Goal: Task Accomplishment & Management: Use online tool/utility

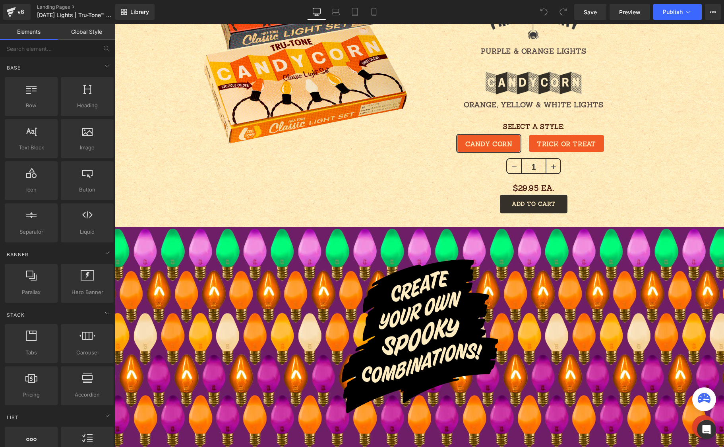
scroll to position [822, 0]
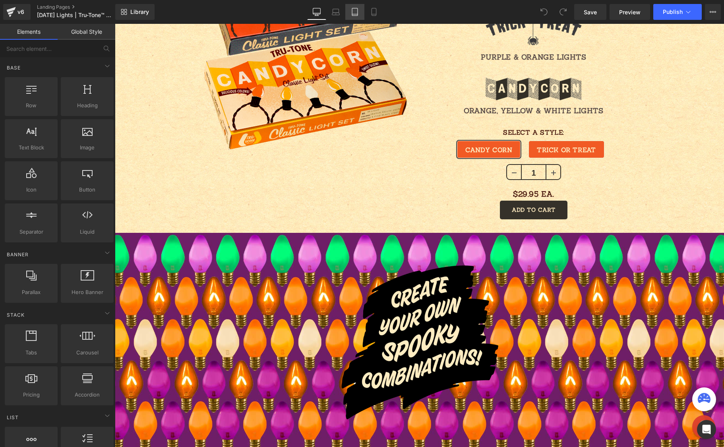
click at [353, 14] on icon at bounding box center [355, 12] width 8 height 8
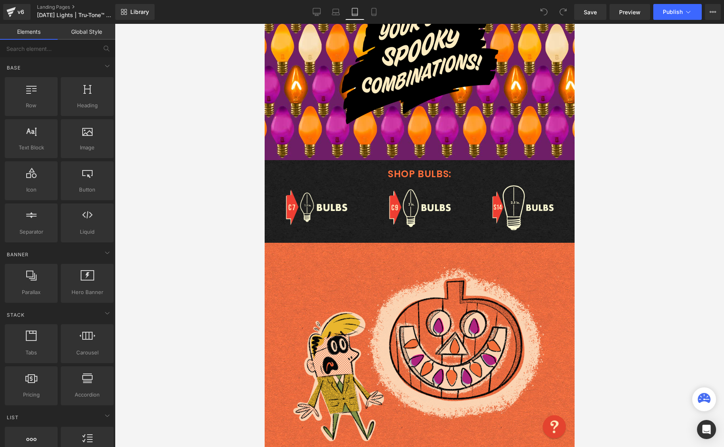
scroll to position [853, 0]
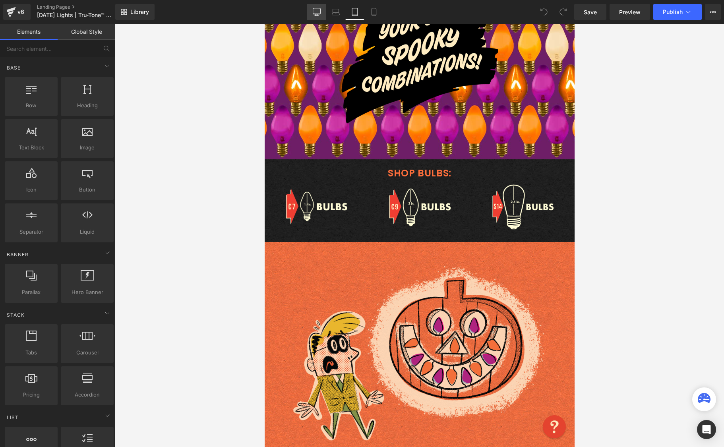
click at [311, 10] on link "Desktop" at bounding box center [316, 12] width 19 height 16
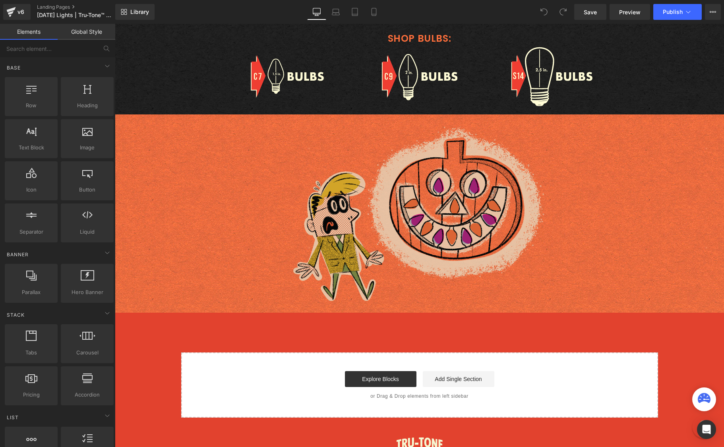
scroll to position [1252, 0]
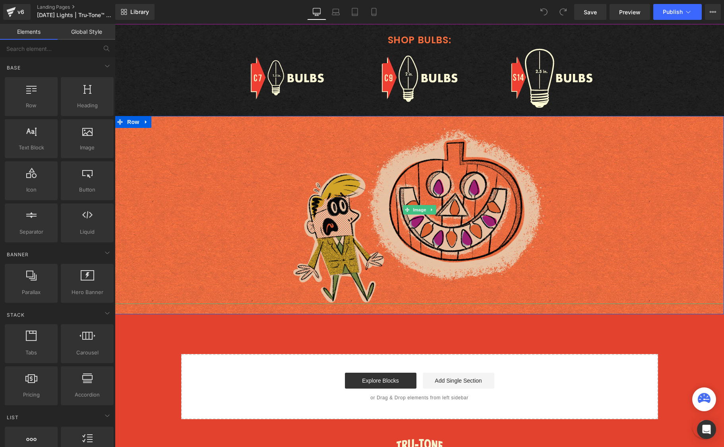
click at [414, 216] on img at bounding box center [419, 210] width 253 height 188
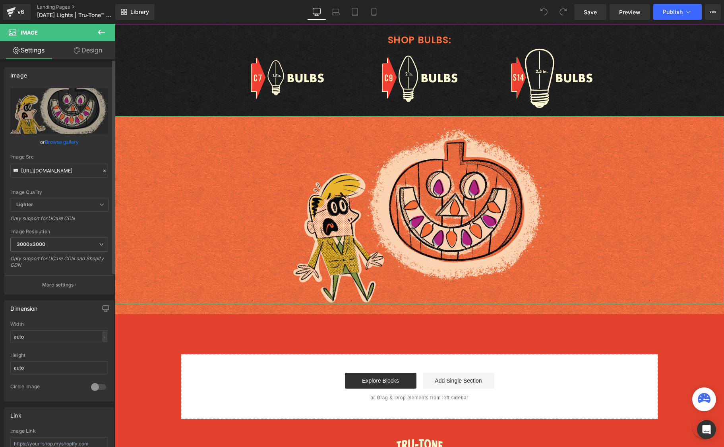
click at [102, 169] on icon at bounding box center [105, 171] width 6 height 6
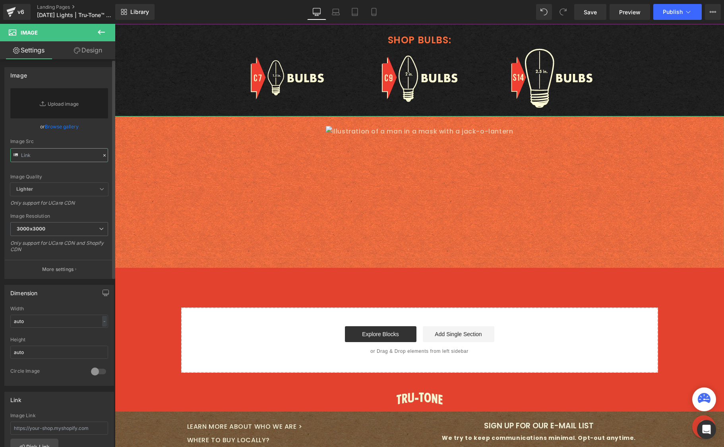
click at [62, 152] on input "text" at bounding box center [59, 155] width 98 height 14
paste input "https://cdn.shopify.com/s/files/1/0723/1969/7189/files/eek.png?v=1755542507"
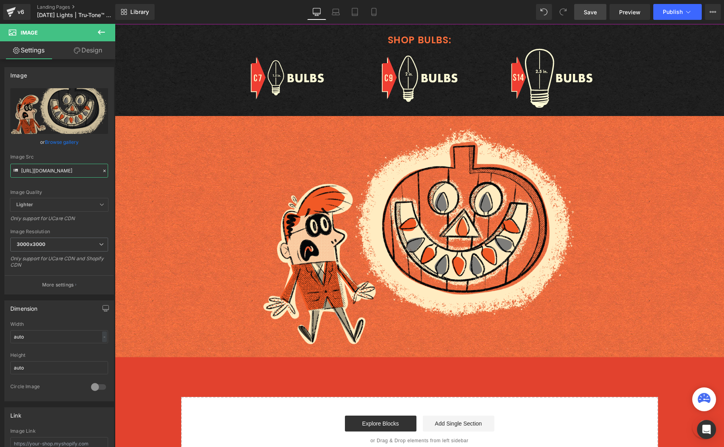
type input "https://cdn.shopify.com/s/files/1/0723/1969/7189/files/eek_3000x3000.png?v=1755…"
click at [596, 12] on span "Save" at bounding box center [590, 12] width 13 height 8
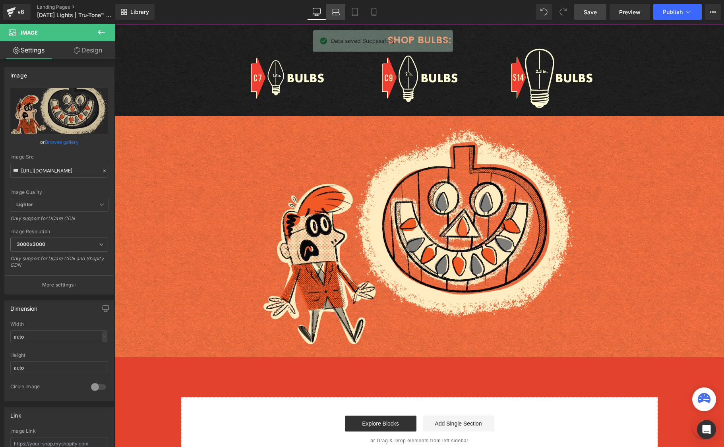
click at [337, 12] on icon at bounding box center [336, 12] width 8 height 8
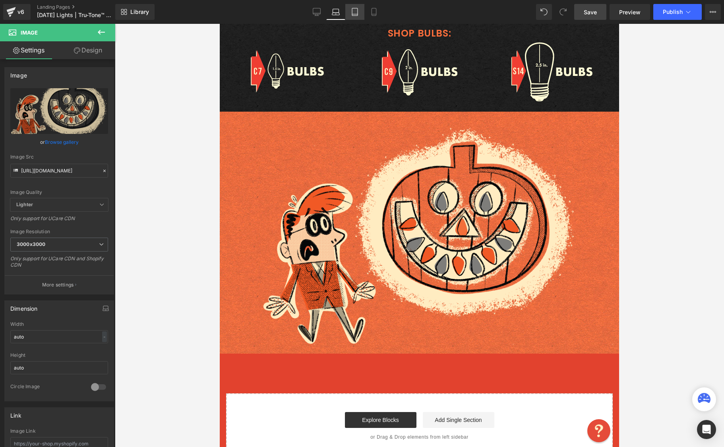
scroll to position [1110, 0]
click at [356, 12] on icon at bounding box center [355, 12] width 8 height 8
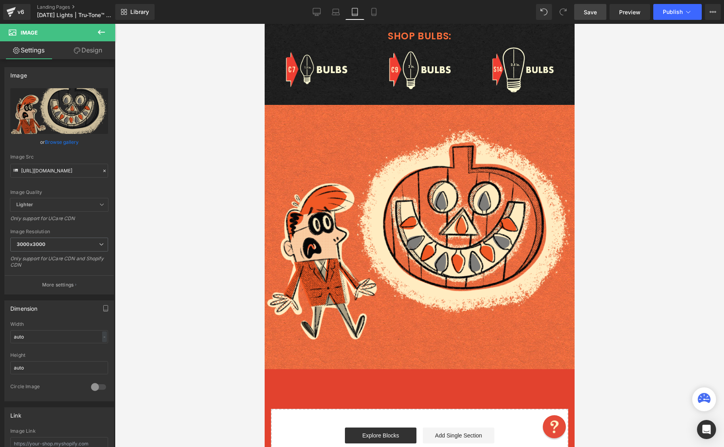
scroll to position [991, 0]
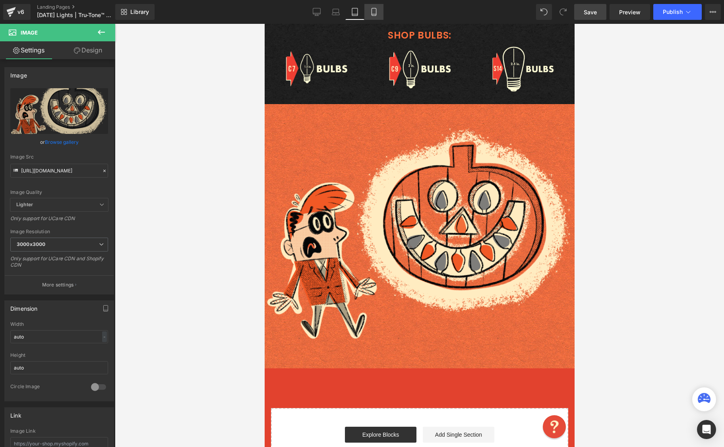
click at [375, 12] on icon at bounding box center [374, 12] width 8 height 8
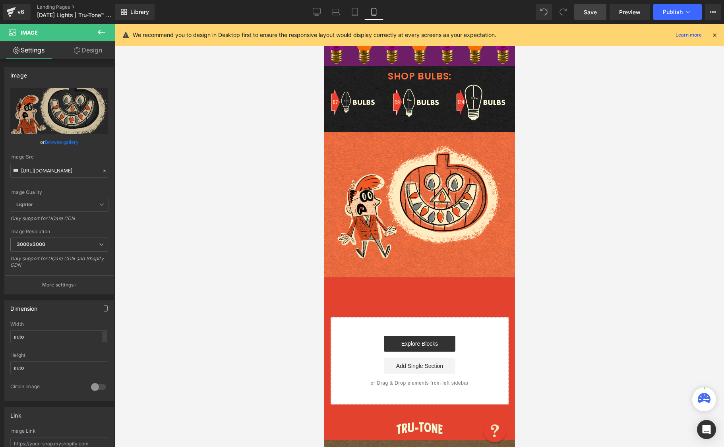
scroll to position [876, 0]
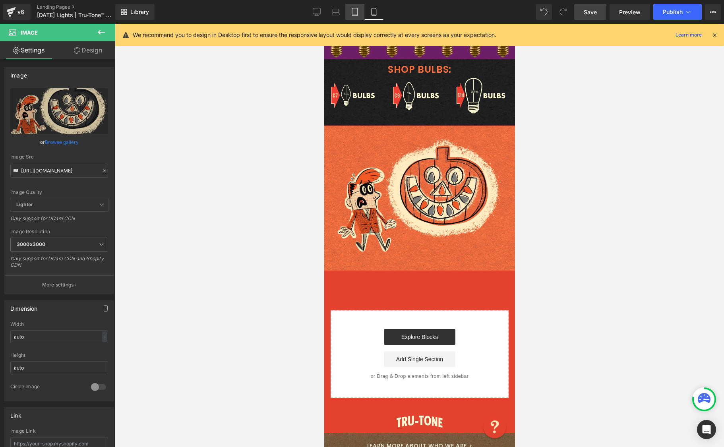
click at [355, 13] on icon at bounding box center [355, 12] width 8 height 8
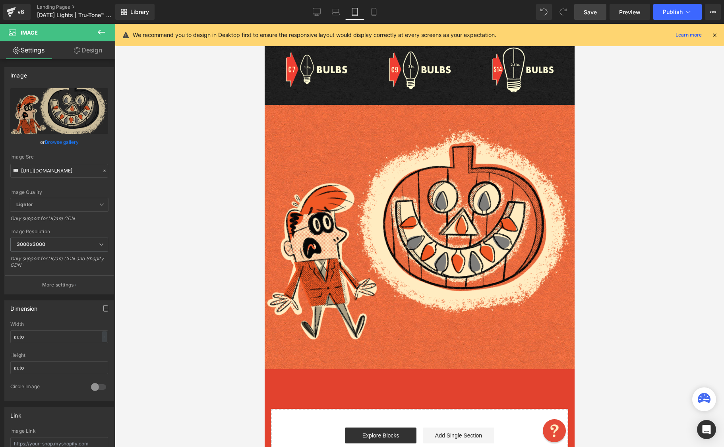
scroll to position [988, 0]
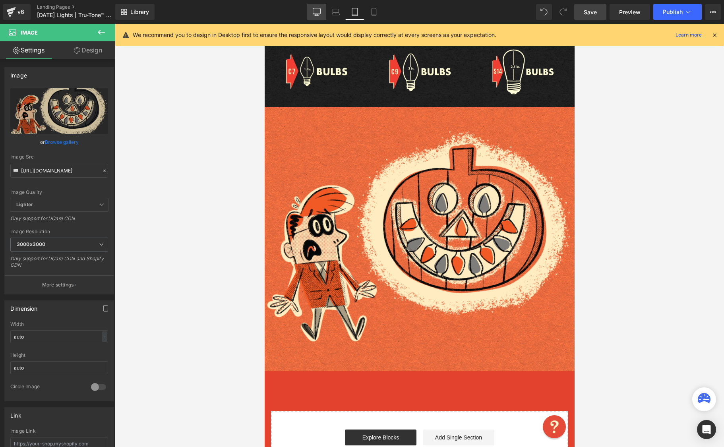
click at [317, 13] on icon at bounding box center [317, 12] width 8 height 8
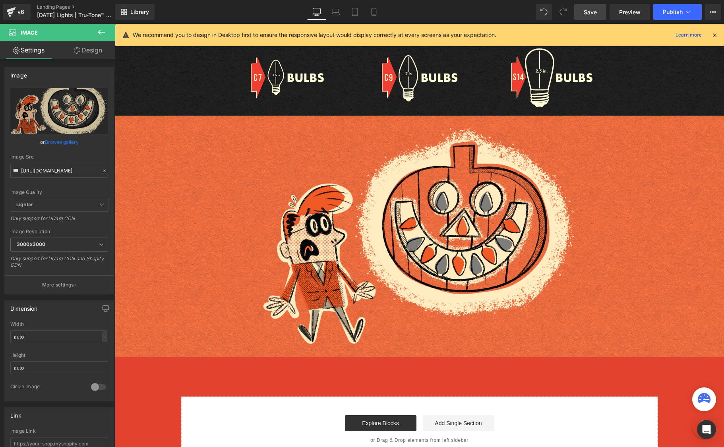
scroll to position [1249, 0]
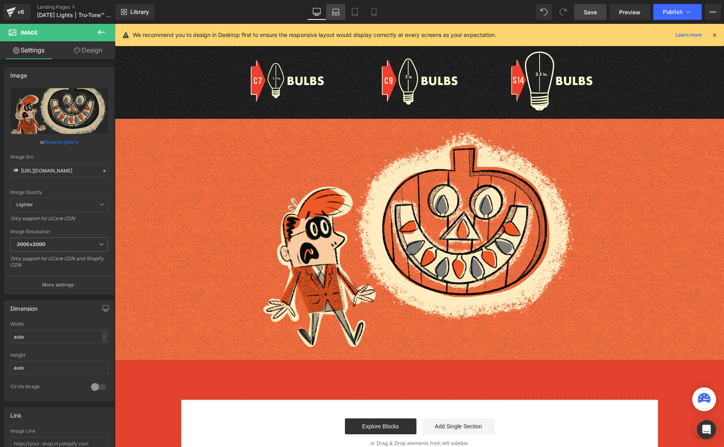
click at [329, 8] on link "Laptop" at bounding box center [335, 12] width 19 height 16
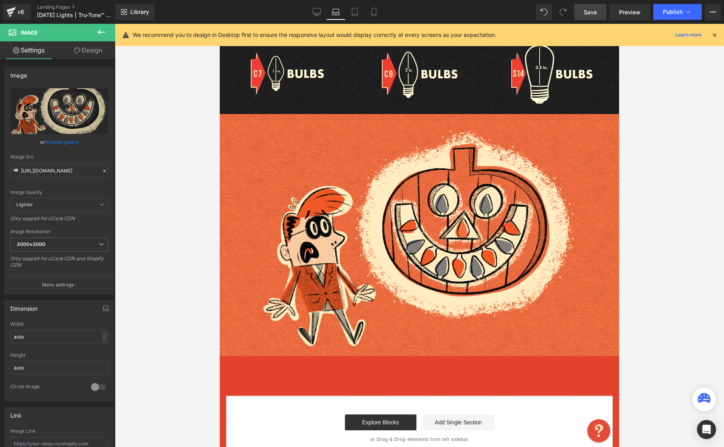
scroll to position [1108, 0]
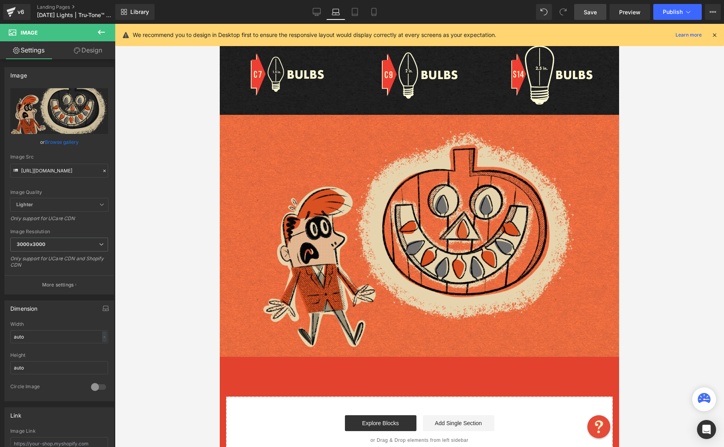
click at [427, 227] on img at bounding box center [420, 234] width 318 height 231
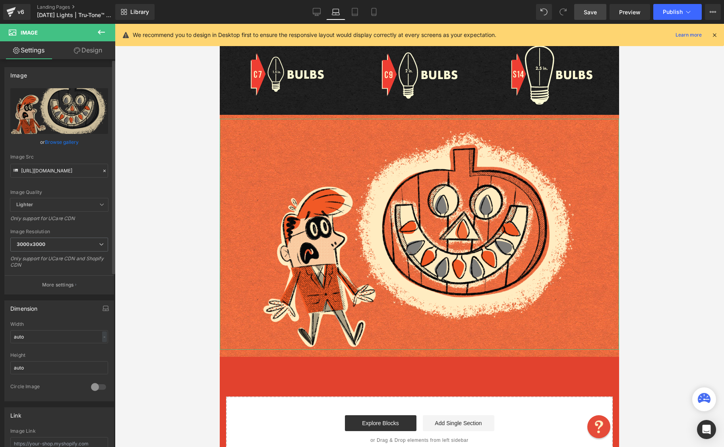
drag, startPoint x: 21, startPoint y: 336, endPoint x: 10, endPoint y: 332, distance: 11.8
click at [7, 334] on div "auto Width auto - % px auto Height auto 0 Circle Image" at bounding box center [59, 360] width 109 height 79
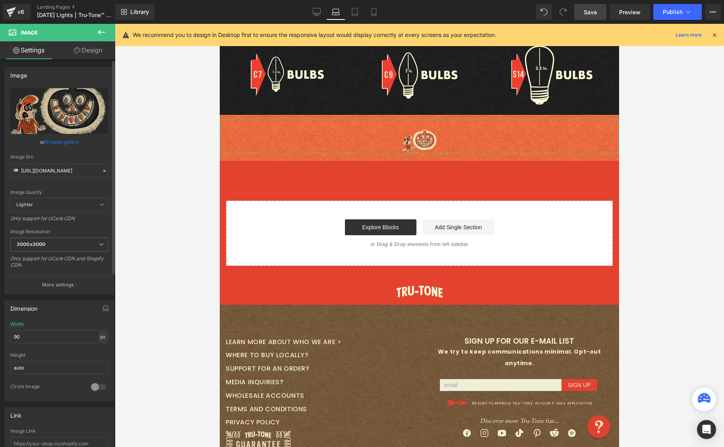
click at [103, 336] on div "px" at bounding box center [103, 336] width 8 height 11
drag, startPoint x: 100, startPoint y: 349, endPoint x: 80, endPoint y: 336, distance: 23.8
click at [99, 348] on li "%" at bounding box center [103, 349] width 10 height 12
drag, startPoint x: 31, startPoint y: 333, endPoint x: 0, endPoint y: 328, distance: 30.6
click at [4, 329] on div "Dimension 8.96% Width 8.96 % % px auto Height auto 0 Circle Image" at bounding box center [59, 350] width 110 height 101
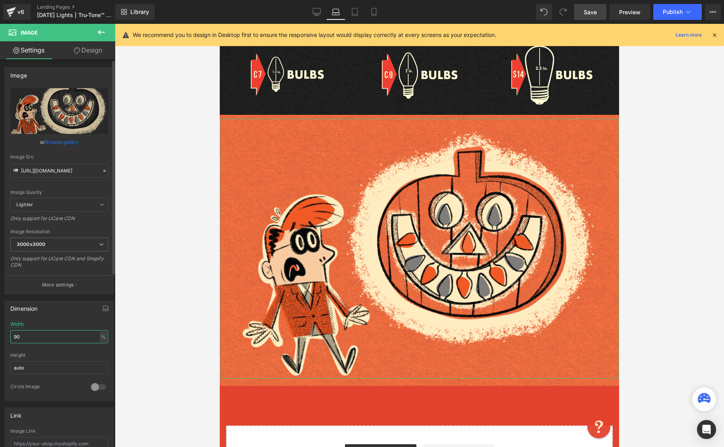
drag, startPoint x: 25, startPoint y: 337, endPoint x: 0, endPoint y: 334, distance: 24.8
click at [0, 334] on div "Dimension 90% Width 90 % % px auto Height auto 0 Circle Image" at bounding box center [59, 347] width 119 height 107
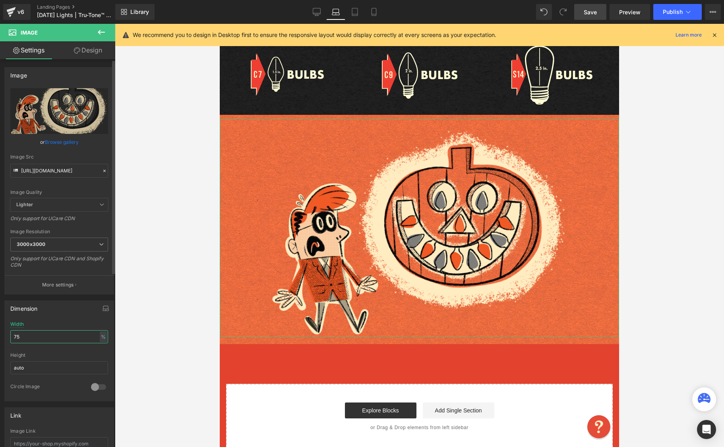
drag, startPoint x: 21, startPoint y: 335, endPoint x: 0, endPoint y: 331, distance: 21.7
click at [0, 331] on div "Dimension 75% Width 75 % % px auto Height auto 0 Circle Image" at bounding box center [59, 347] width 119 height 107
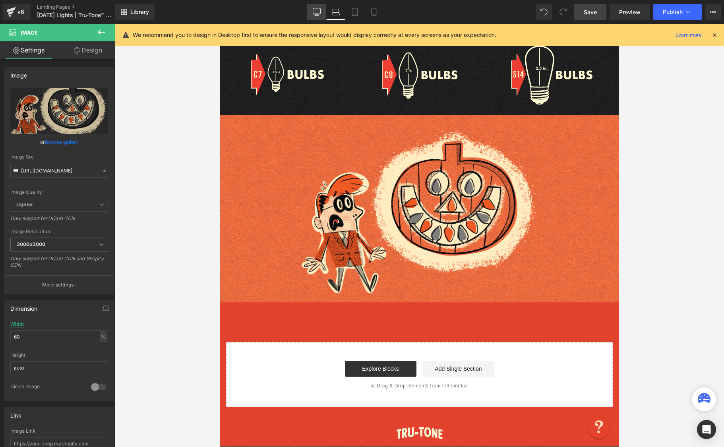
click at [321, 9] on link "Desktop" at bounding box center [316, 12] width 19 height 16
type input "auto"
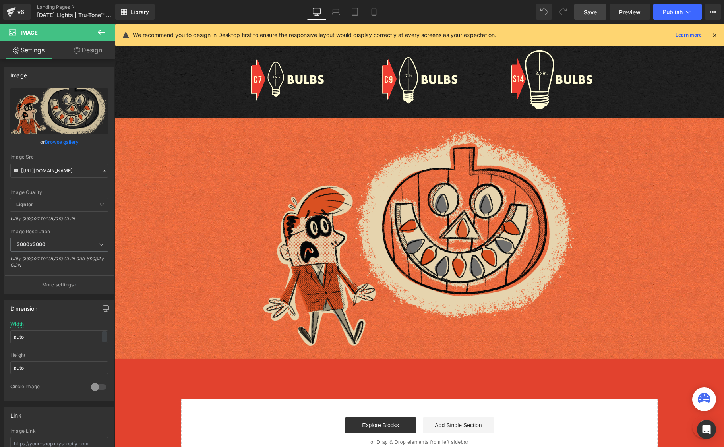
scroll to position [1249, 0]
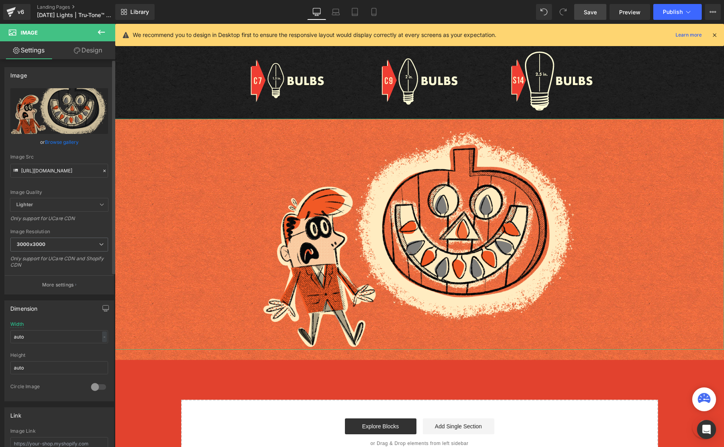
click at [102, 171] on icon at bounding box center [105, 171] width 6 height 6
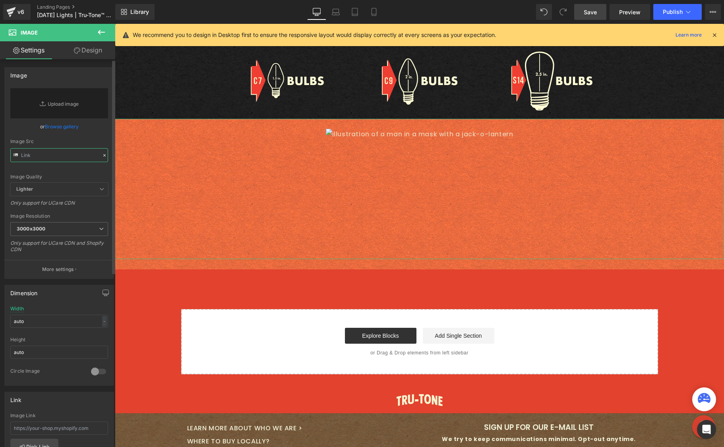
click at [64, 153] on input "text" at bounding box center [59, 155] width 98 height 14
paste input "https://cdn.shopify.com/s/files/1/0723/1969/7189/files/eek.png?v=1755542728"
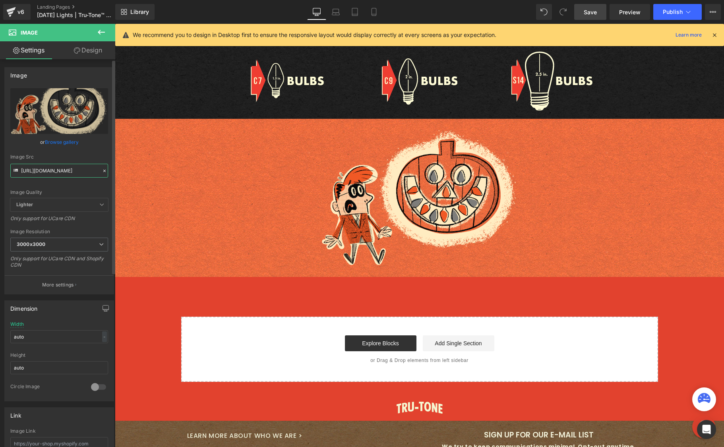
type input "[URL][DOMAIN_NAME]"
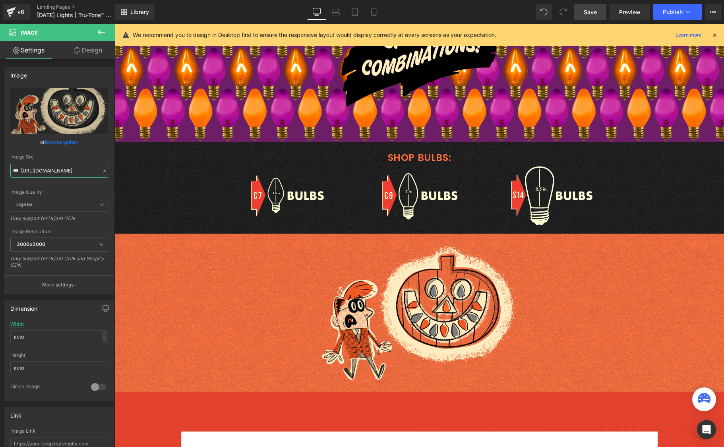
scroll to position [1136, 0]
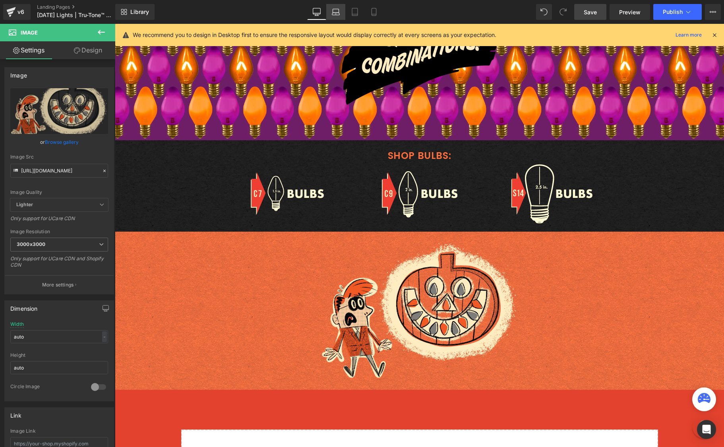
click at [335, 11] on icon at bounding box center [336, 12] width 8 height 8
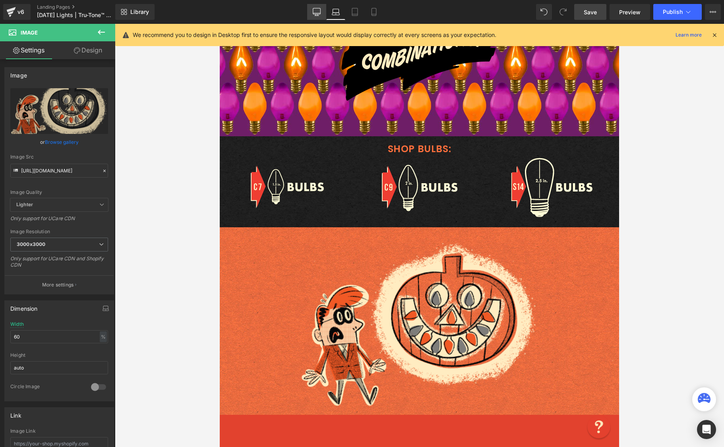
click at [316, 12] on icon at bounding box center [317, 12] width 8 height 8
type input "auto"
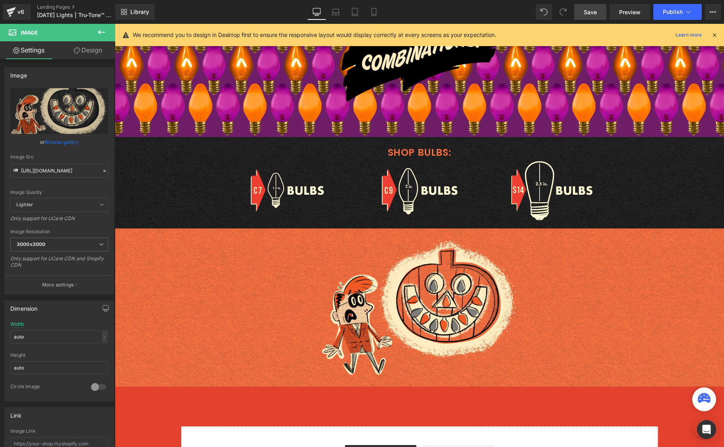
scroll to position [1137, 0]
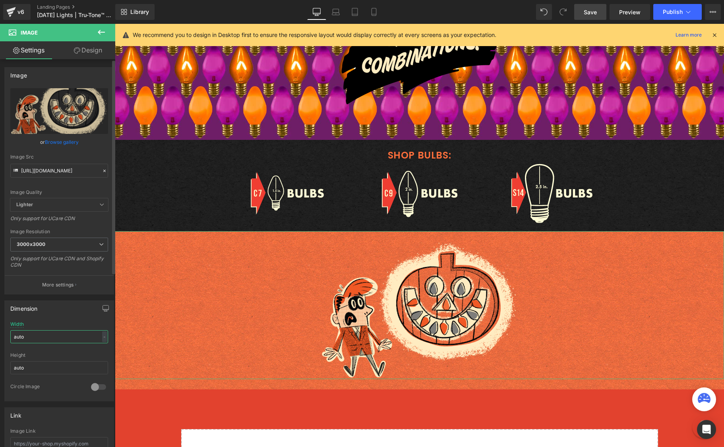
click at [41, 337] on input "auto" at bounding box center [59, 336] width 98 height 13
drag, startPoint x: 26, startPoint y: 337, endPoint x: 0, endPoint y: 334, distance: 25.6
click at [0, 335] on div "Dimension auto Width auto - % px auto Height auto 0 Circle Image" at bounding box center [59, 347] width 119 height 107
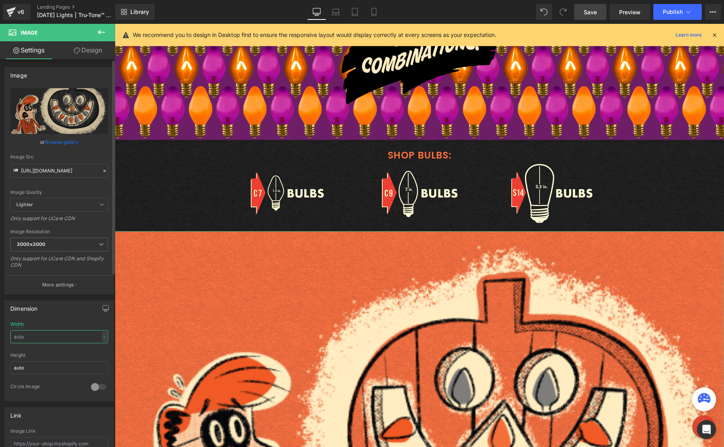
click at [58, 342] on input "text" at bounding box center [59, 336] width 98 height 13
click at [36, 340] on input "text" at bounding box center [59, 336] width 98 height 13
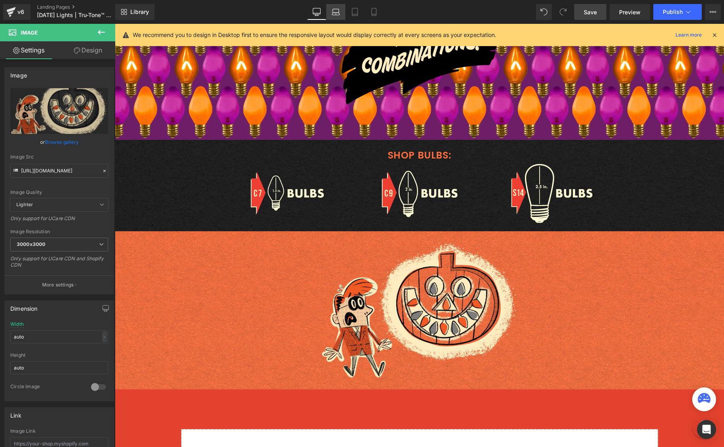
click at [338, 8] on icon at bounding box center [336, 12] width 8 height 8
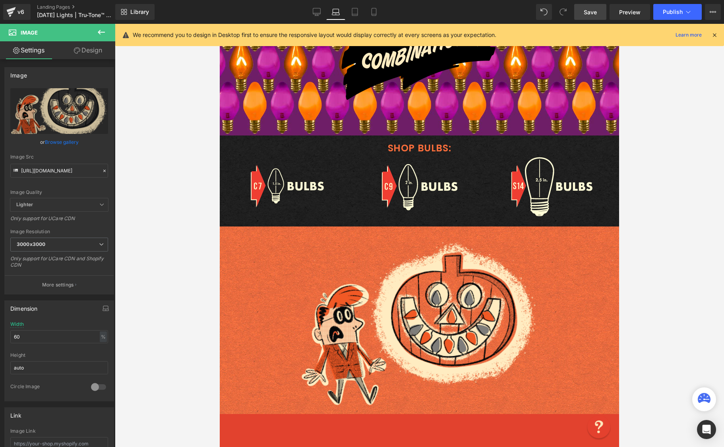
scroll to position [995, 0]
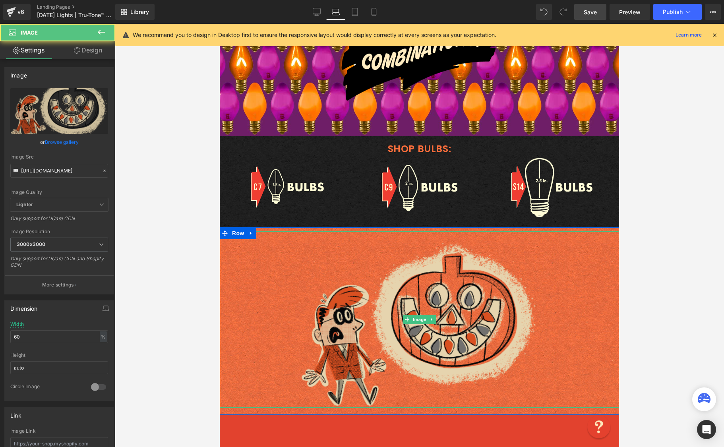
click at [436, 293] on img at bounding box center [420, 319] width 240 height 176
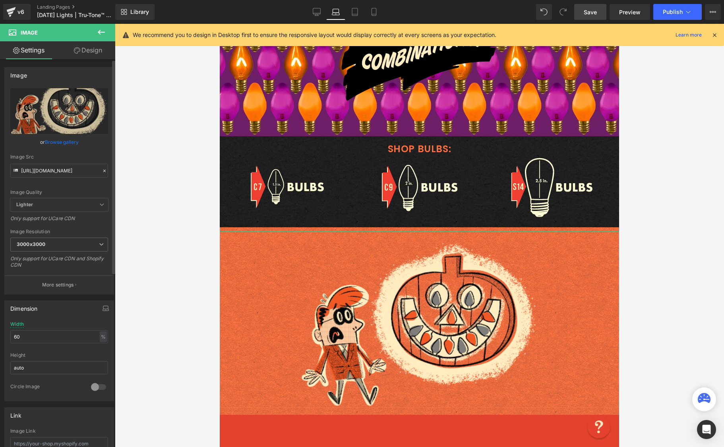
drag, startPoint x: 36, startPoint y: 332, endPoint x: 4, endPoint y: 333, distance: 32.2
click at [6, 333] on div "60% Width 60 % % px auto Height auto 0 Circle Image" at bounding box center [59, 360] width 109 height 79
drag, startPoint x: 34, startPoint y: 338, endPoint x: 9, endPoint y: 338, distance: 24.6
click at [9, 338] on div "60% Width 60 % % px auto Height auto 0 Circle Image" at bounding box center [59, 360] width 109 height 79
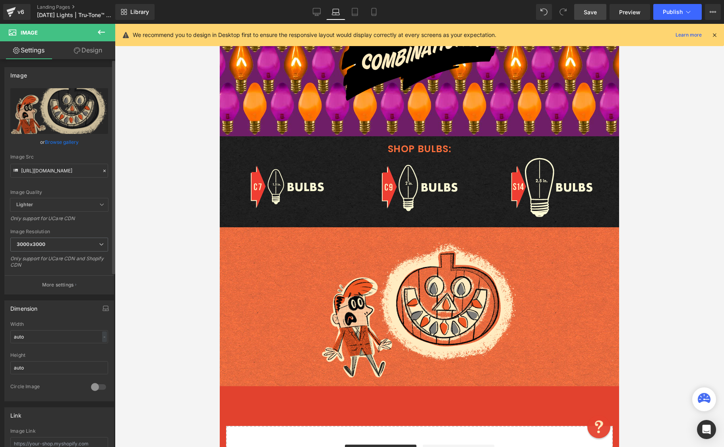
type input "auto"
click at [353, 15] on icon at bounding box center [355, 12] width 8 height 8
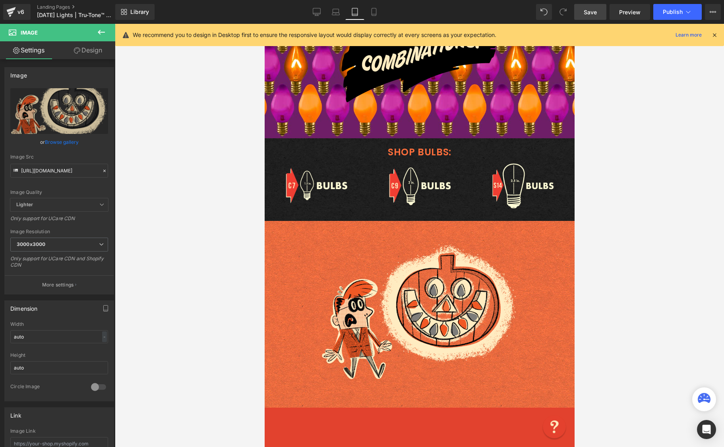
scroll to position [876, 0]
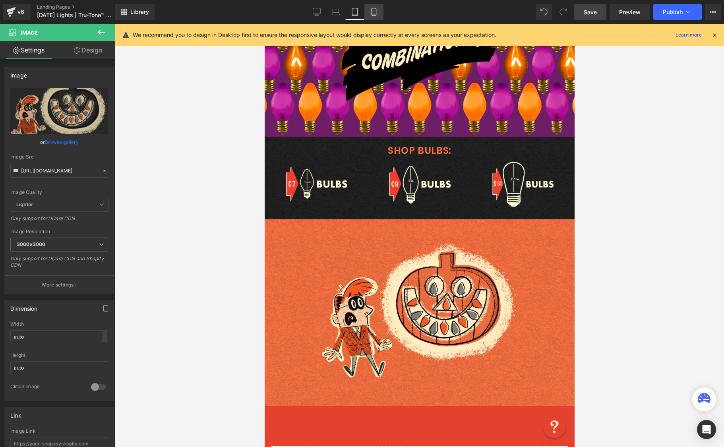
click at [379, 10] on link "Mobile" at bounding box center [373, 12] width 19 height 16
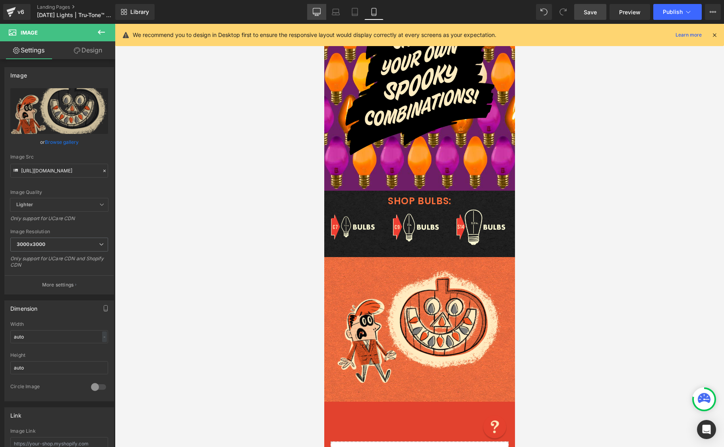
click at [316, 10] on icon at bounding box center [317, 12] width 8 height 8
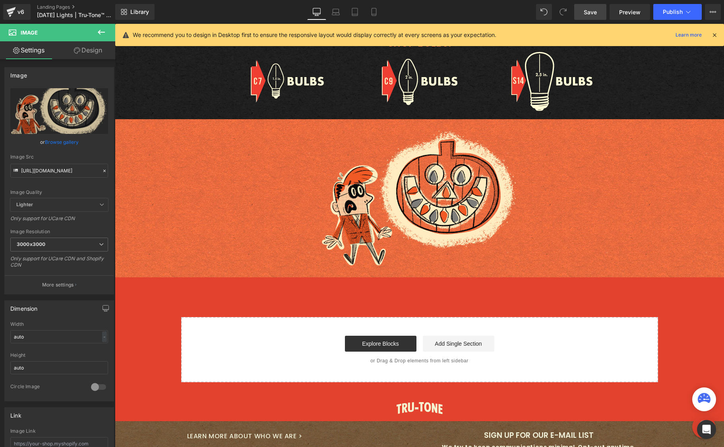
scroll to position [1230, 0]
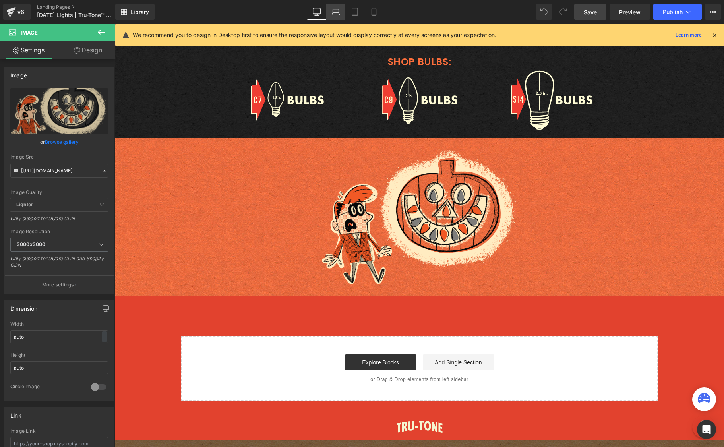
click at [333, 11] on icon at bounding box center [336, 12] width 8 height 8
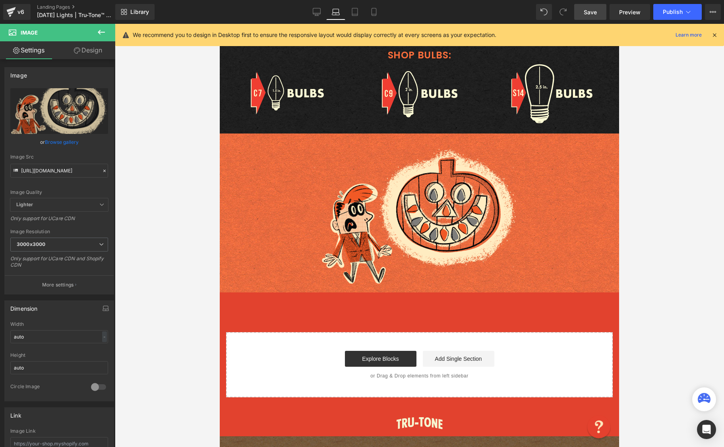
scroll to position [1089, 0]
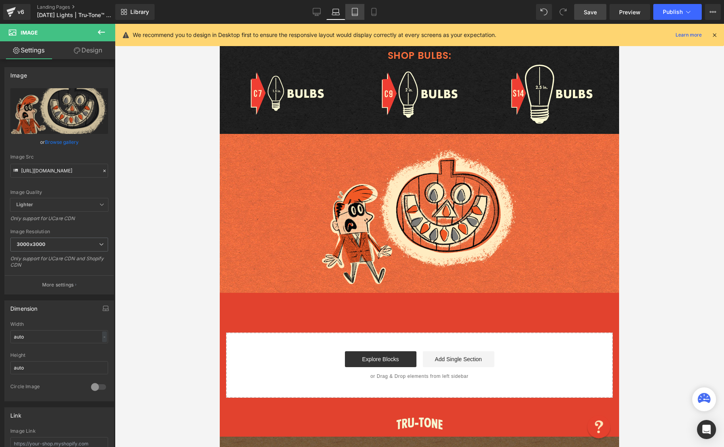
click at [355, 14] on icon at bounding box center [355, 14] width 6 height 0
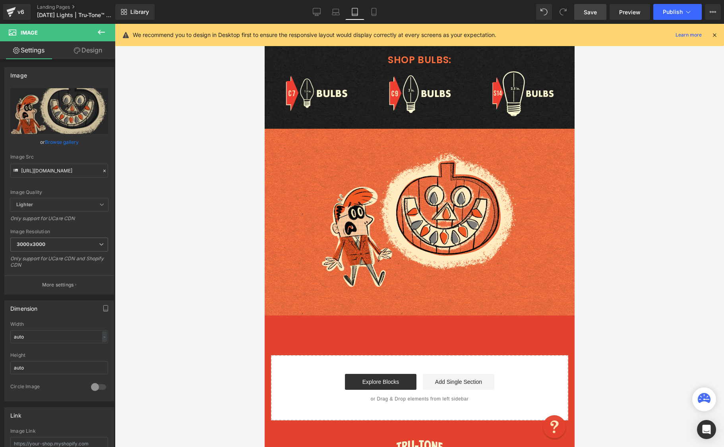
scroll to position [969, 0]
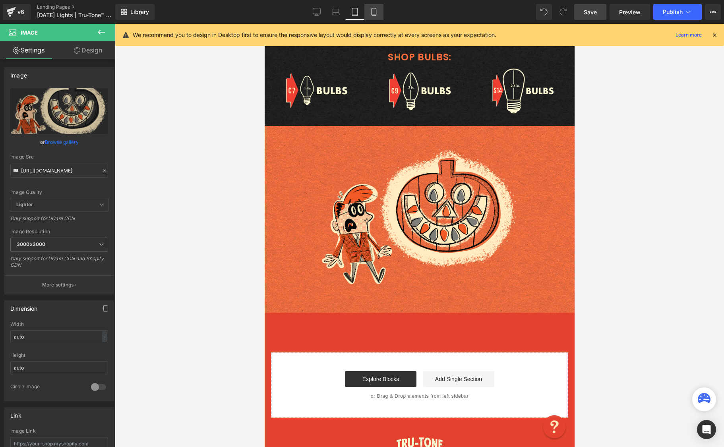
click at [373, 14] on icon at bounding box center [373, 14] width 4 height 0
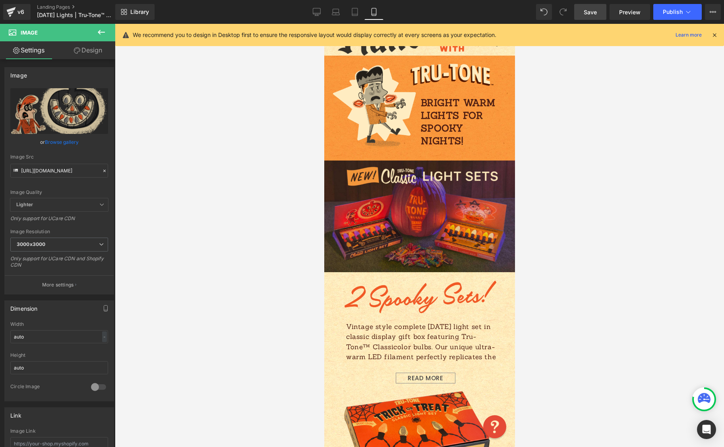
scroll to position [0, 0]
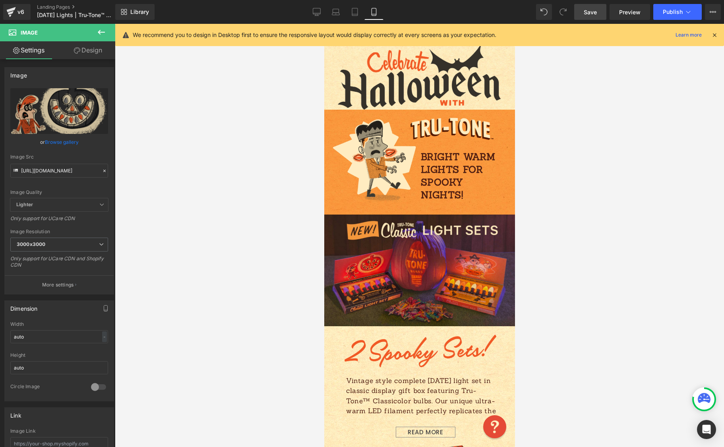
drag, startPoint x: 588, startPoint y: 13, endPoint x: 515, endPoint y: 74, distance: 95.3
click at [587, 13] on span "Save" at bounding box center [590, 12] width 13 height 8
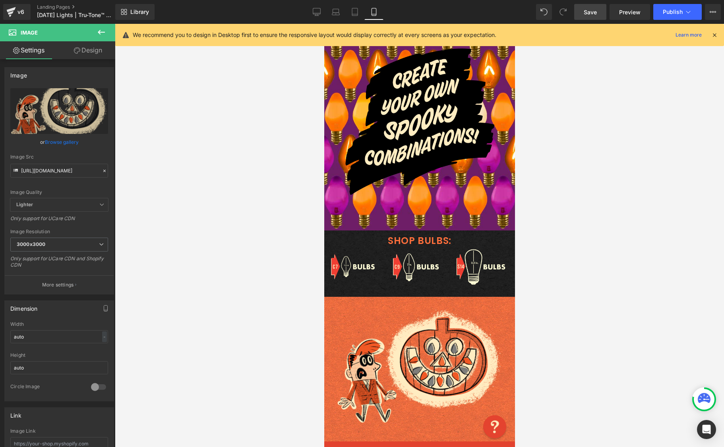
scroll to position [690, 0]
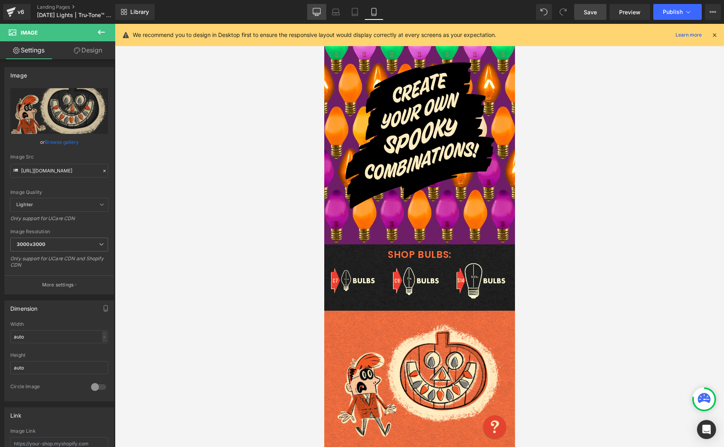
click at [318, 13] on icon at bounding box center [317, 13] width 8 height 0
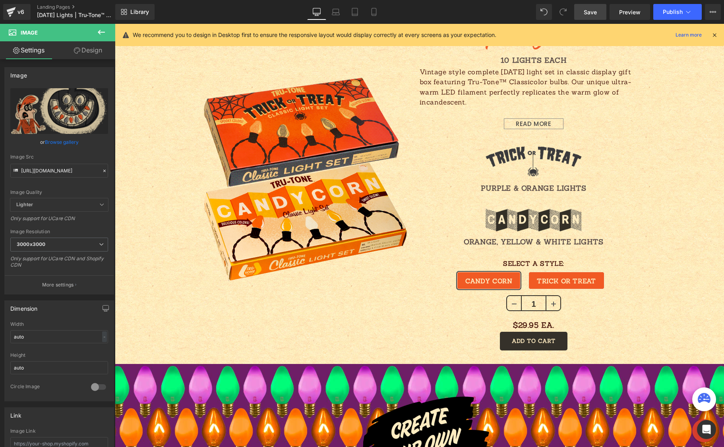
scroll to position [1195, 0]
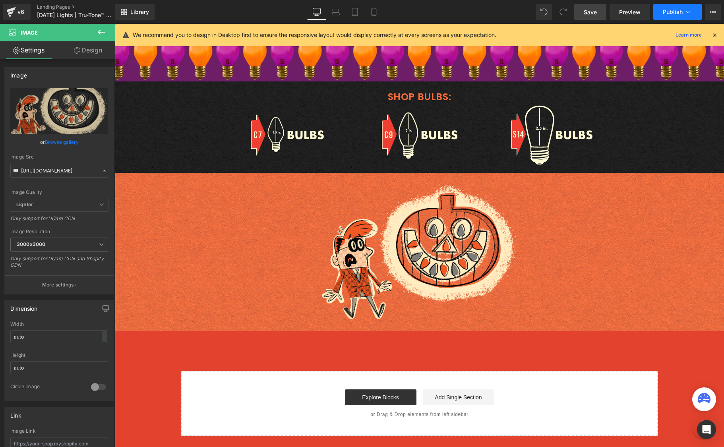
click at [676, 10] on span "Publish" at bounding box center [673, 12] width 20 height 6
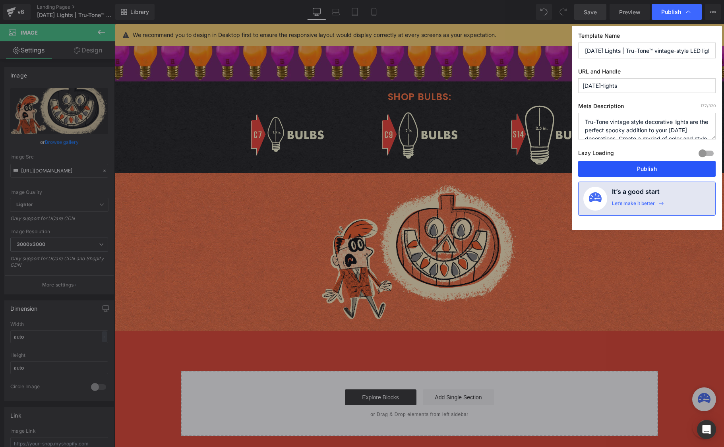
click at [664, 171] on button "Publish" at bounding box center [646, 169] width 137 height 16
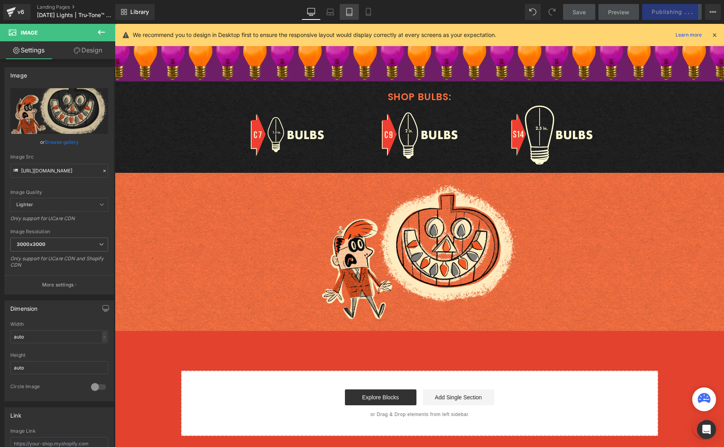
click at [349, 13] on icon at bounding box center [349, 12] width 8 height 8
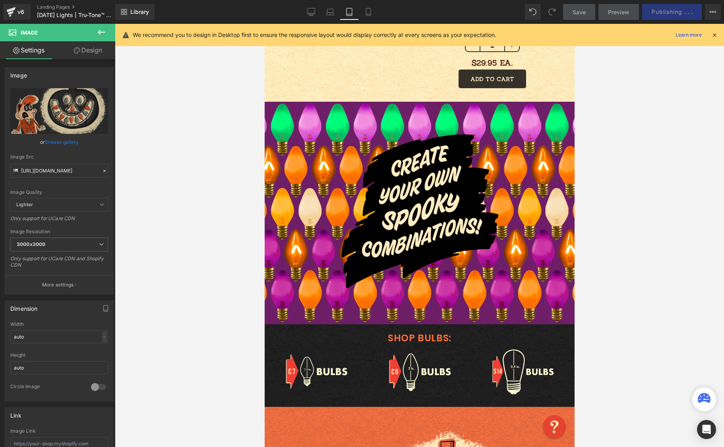
scroll to position [691, 0]
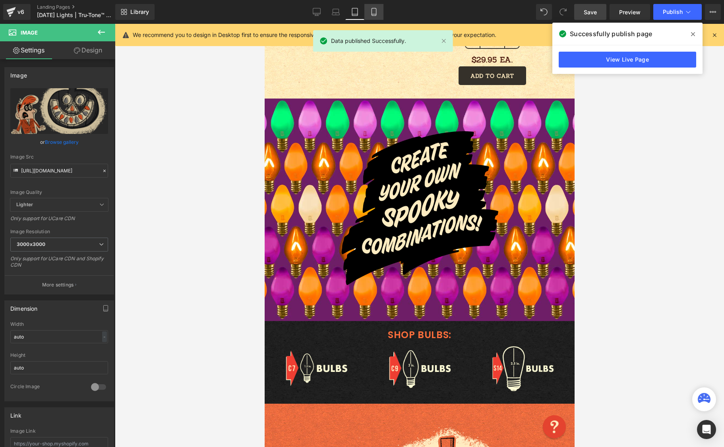
click at [373, 13] on icon at bounding box center [374, 12] width 8 height 8
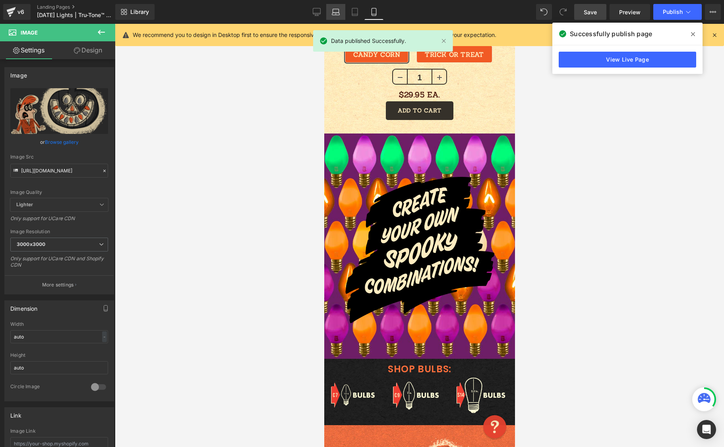
click at [333, 14] on icon at bounding box center [336, 12] width 8 height 8
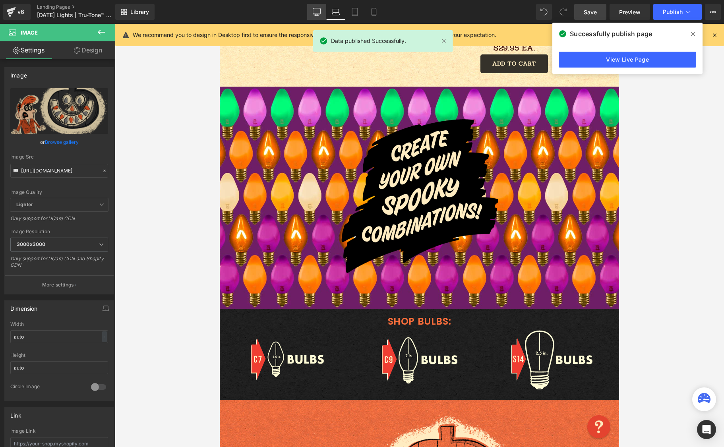
click at [318, 10] on icon at bounding box center [317, 12] width 8 height 8
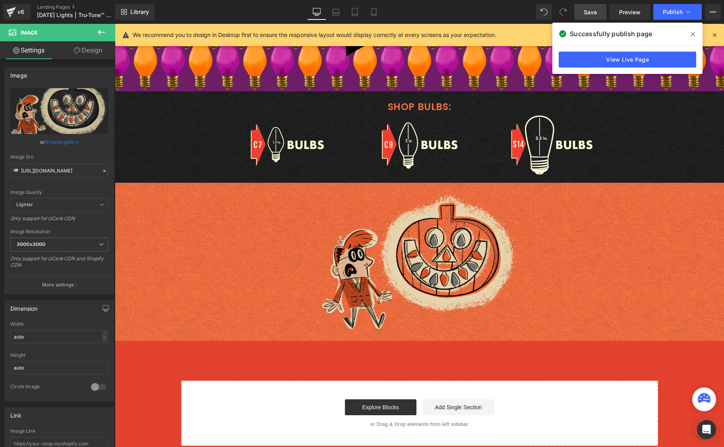
scroll to position [1191, 0]
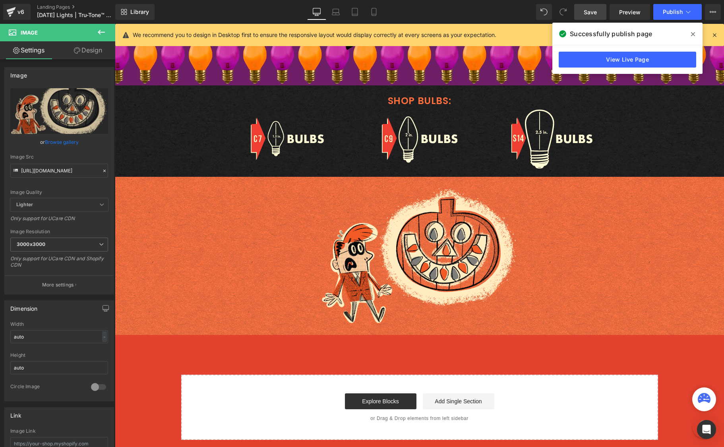
click at [587, 10] on span "Save" at bounding box center [590, 12] width 13 height 8
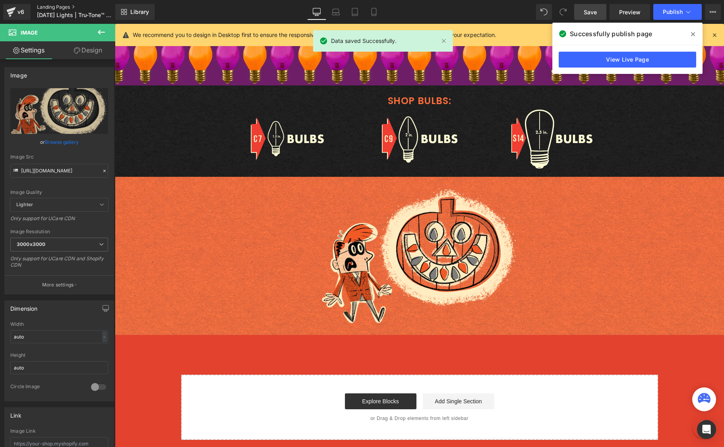
click at [43, 8] on link "Landing Pages" at bounding box center [82, 7] width 91 height 6
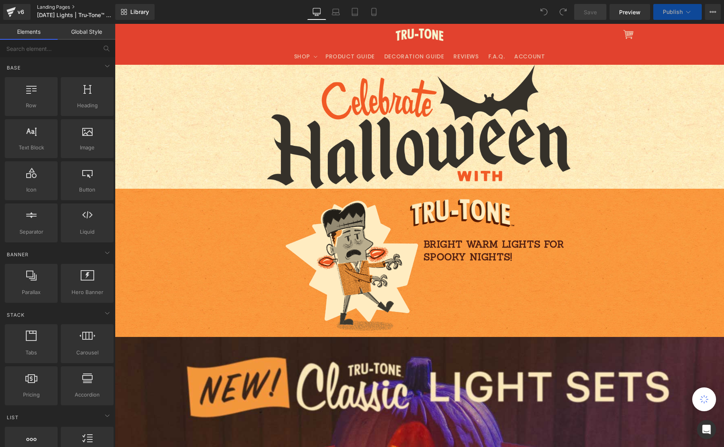
click at [51, 6] on link "Landing Pages" at bounding box center [82, 7] width 91 height 6
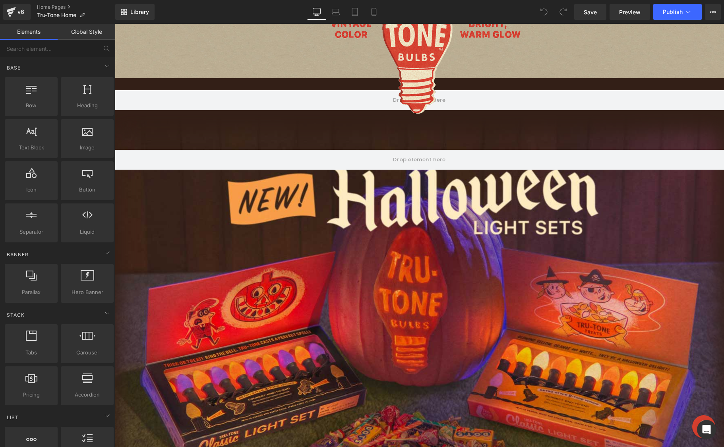
scroll to position [257, 0]
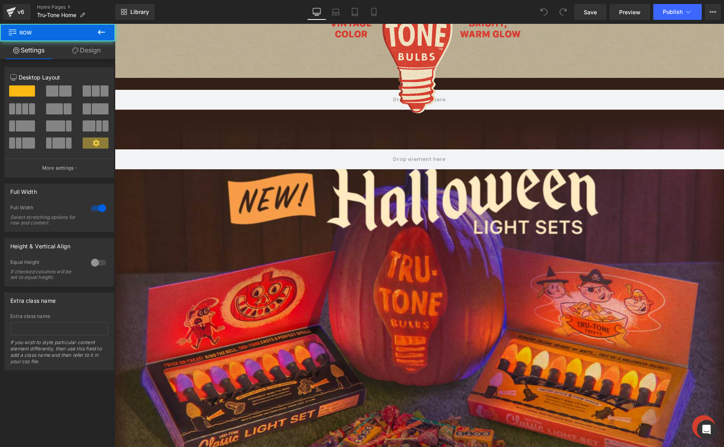
click at [468, 248] on div "Row" at bounding box center [419, 315] width 609 height 402
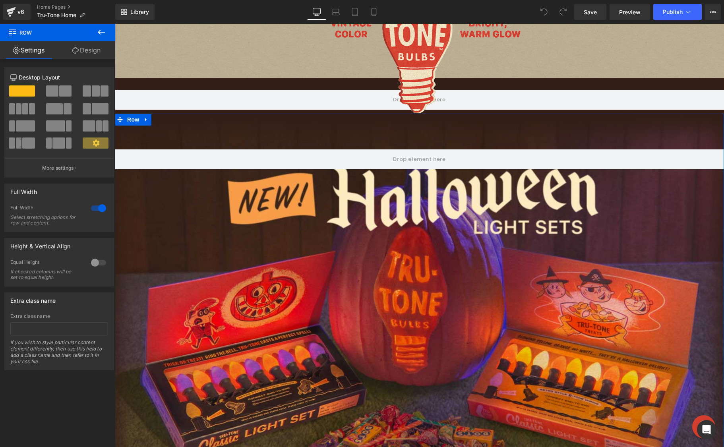
click at [86, 51] on link "Design" at bounding box center [87, 50] width 58 height 18
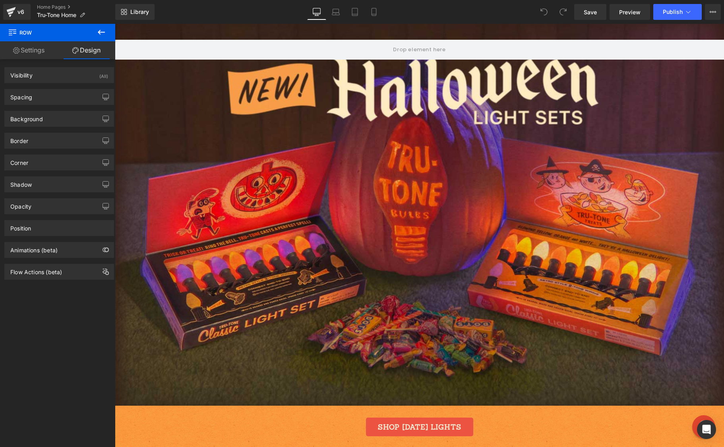
scroll to position [393, 0]
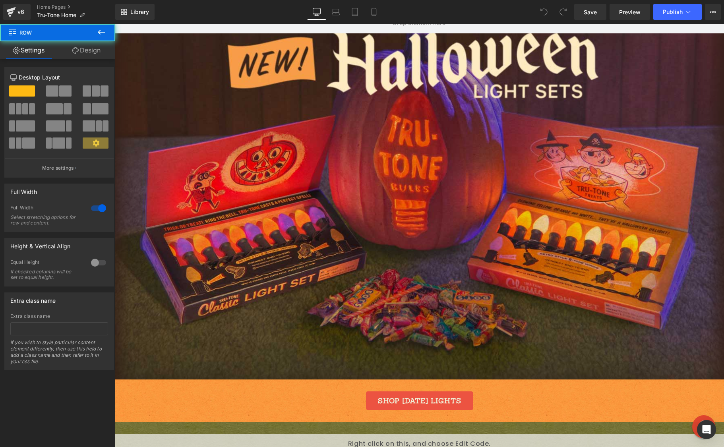
click at [376, 239] on div "Row" at bounding box center [419, 179] width 609 height 402
click at [310, 126] on div "Row" at bounding box center [419, 179] width 609 height 402
click at [441, 242] on div "Row" at bounding box center [419, 179] width 609 height 402
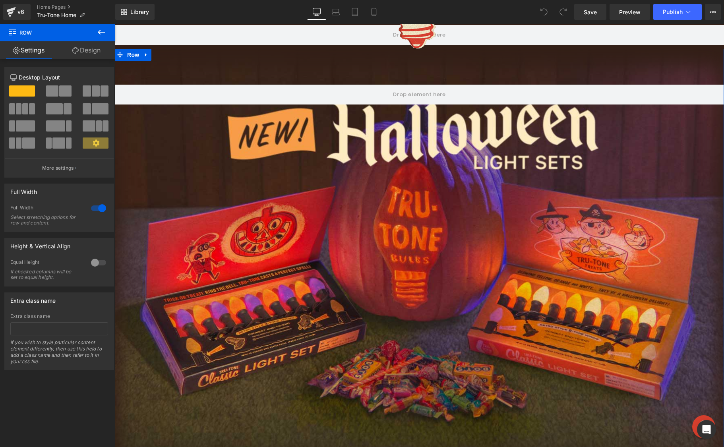
scroll to position [320, 0]
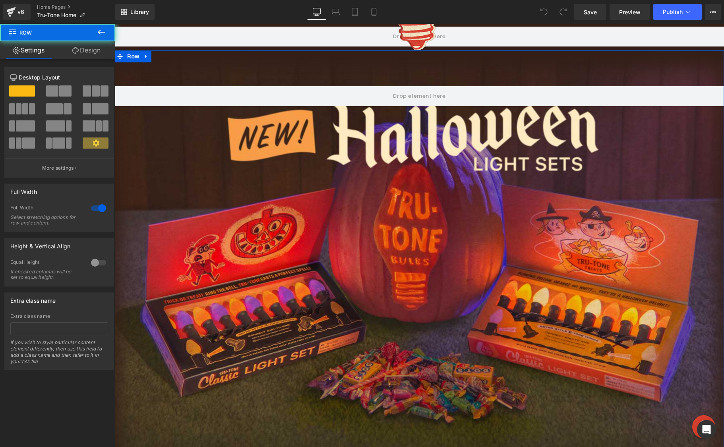
click at [419, 139] on div "Row" at bounding box center [419, 251] width 609 height 402
drag, startPoint x: 267, startPoint y: 54, endPoint x: 273, endPoint y: 55, distance: 5.6
click at [267, 54] on div "Row" at bounding box center [419, 251] width 609 height 402
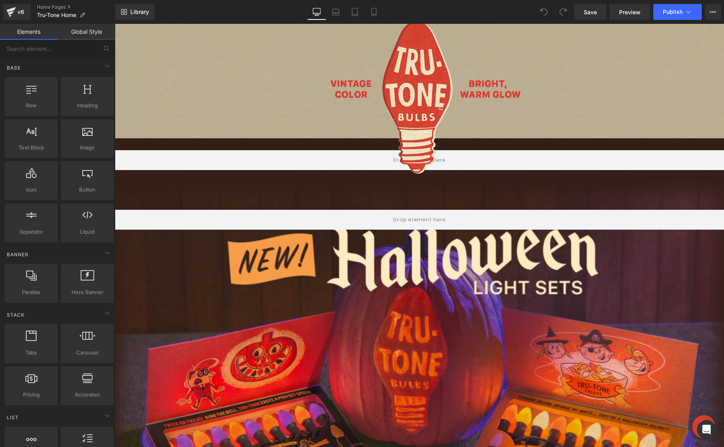
scroll to position [199, 0]
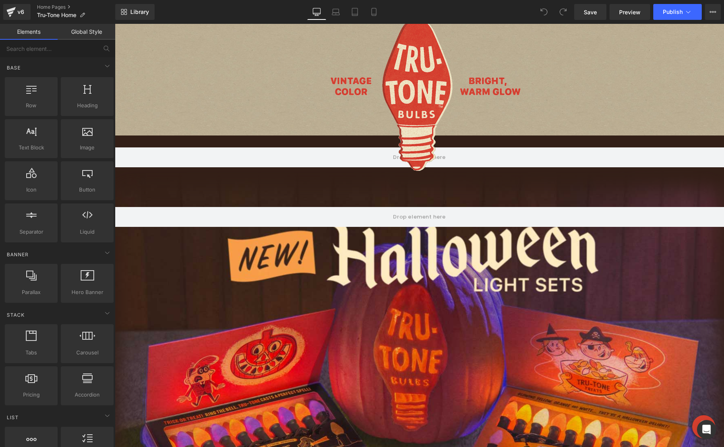
click at [415, 185] on div "Row" at bounding box center [419, 372] width 609 height 402
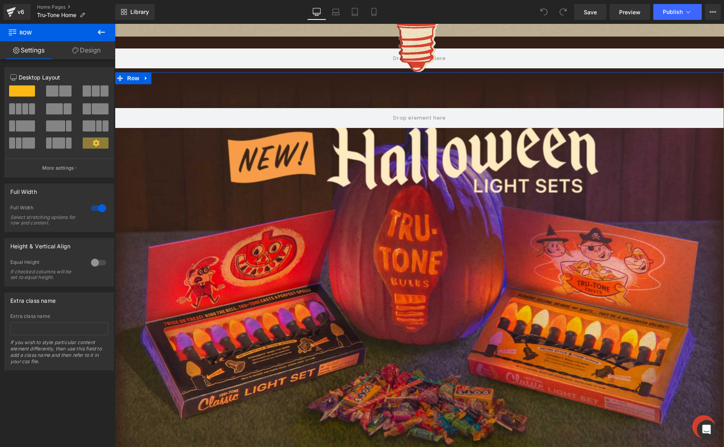
click at [411, 210] on div "Row" at bounding box center [419, 273] width 609 height 402
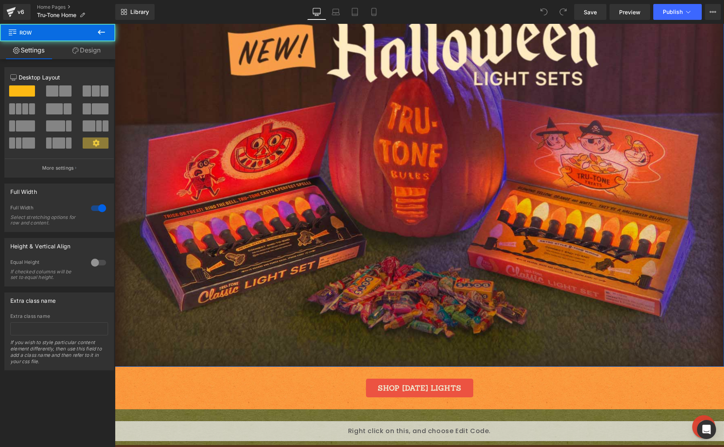
scroll to position [398, 0]
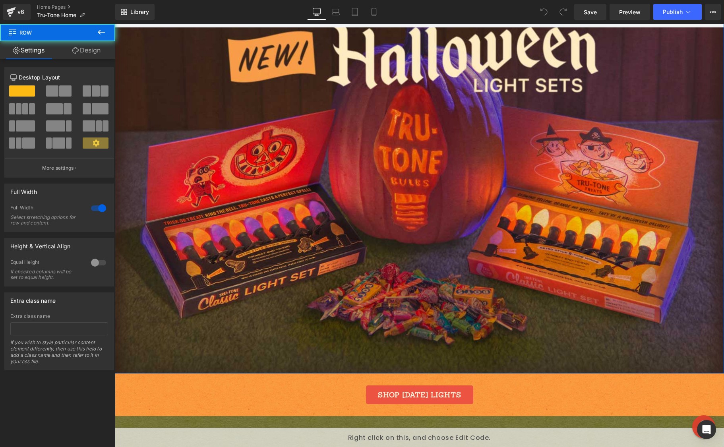
click at [424, 138] on div "Row 33px" at bounding box center [419, 173] width 609 height 402
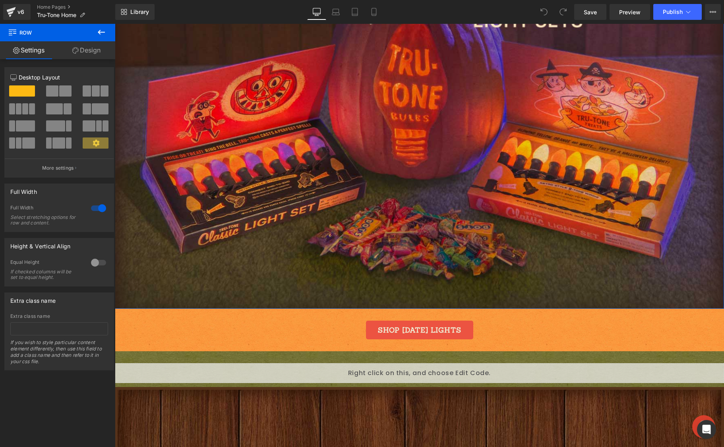
scroll to position [465, 0]
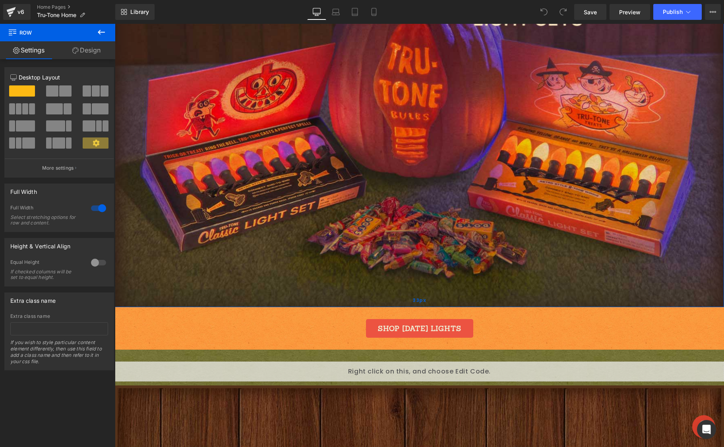
click at [642, 296] on div "33px" at bounding box center [419, 300] width 609 height 13
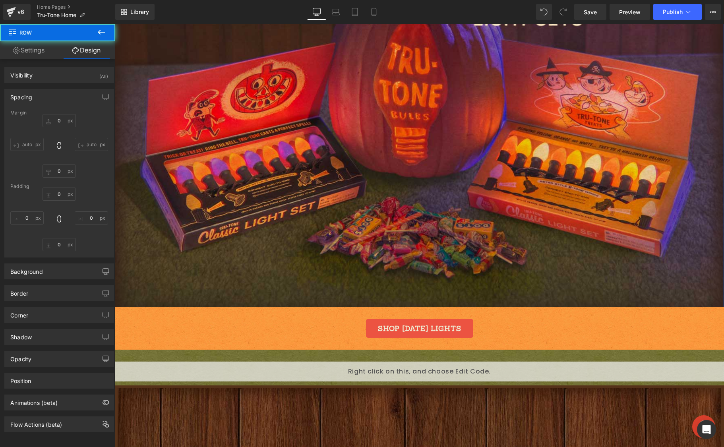
type input "0"
type input "90"
type input "0"
type input "33"
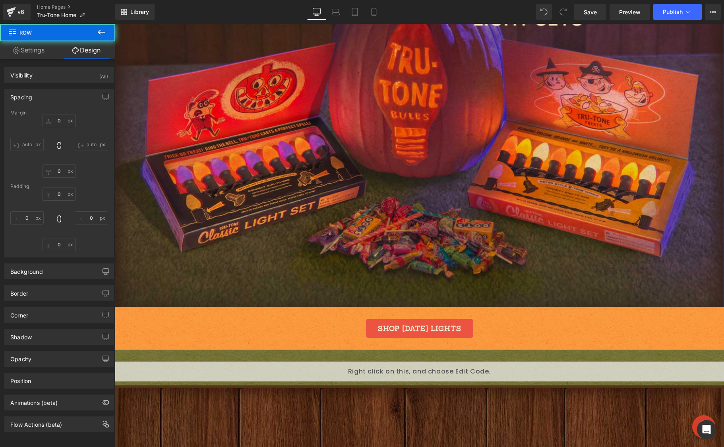
type input "0"
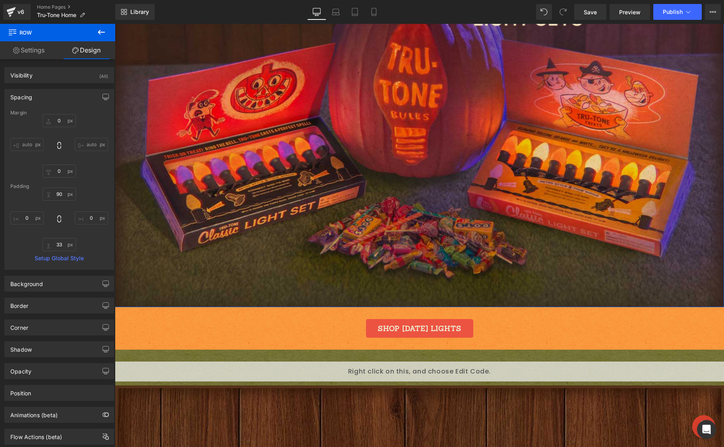
drag, startPoint x: 701, startPoint y: 197, endPoint x: 708, endPoint y: 195, distance: 7.0
click at [701, 197] on div "Row 33px" at bounding box center [419, 106] width 609 height 402
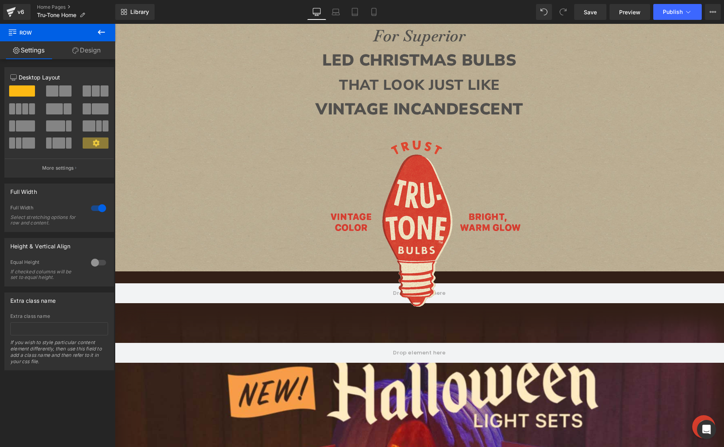
scroll to position [62, 0]
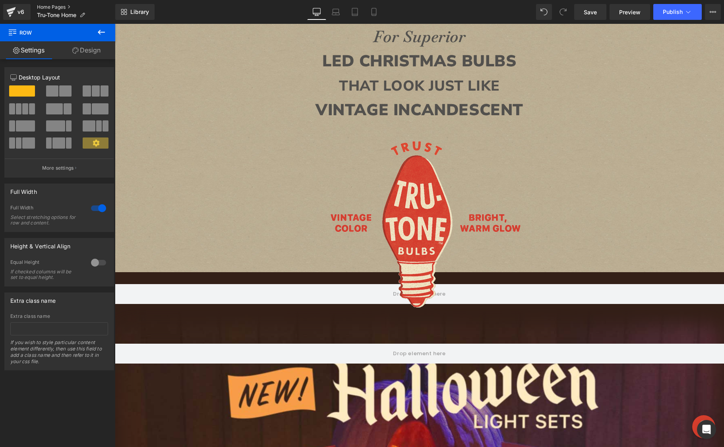
click at [40, 7] on link "Home Pages" at bounding box center [76, 7] width 78 height 6
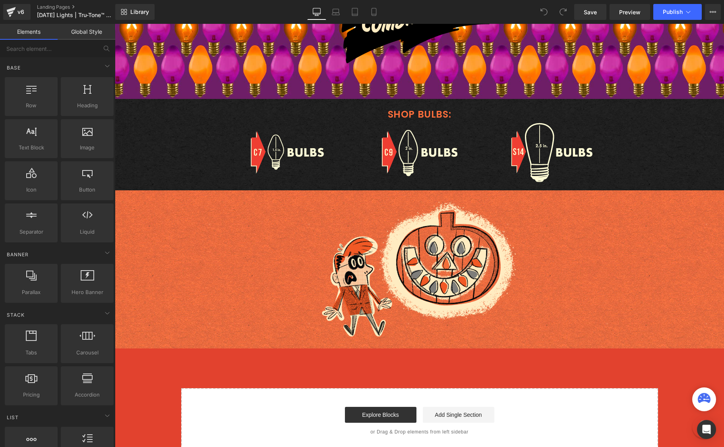
scroll to position [1298, 0]
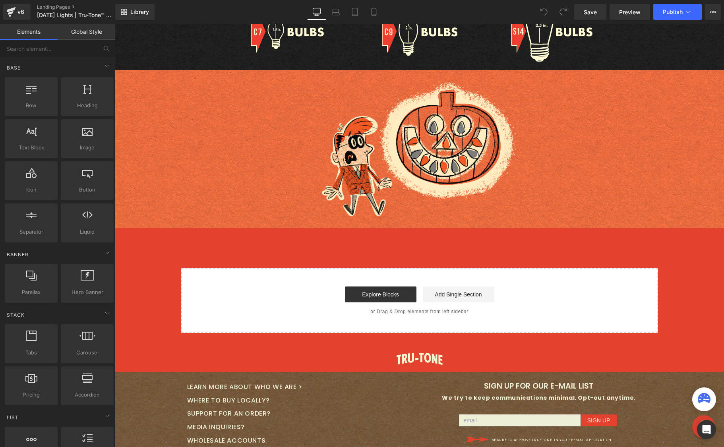
click at [160, 161] on div at bounding box center [419, 144] width 609 height 148
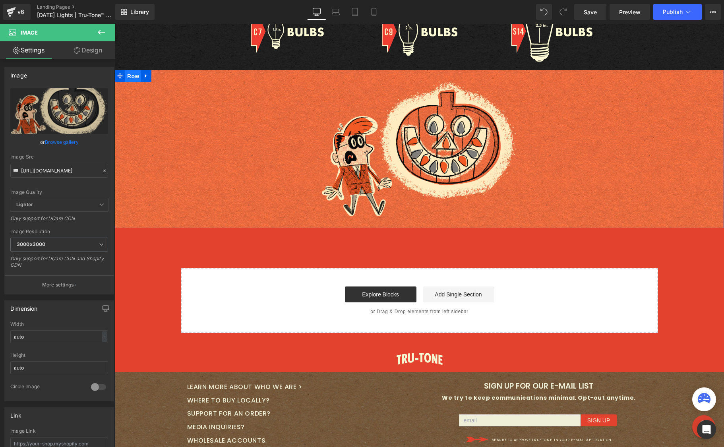
click at [130, 75] on span "Row" at bounding box center [133, 76] width 16 height 12
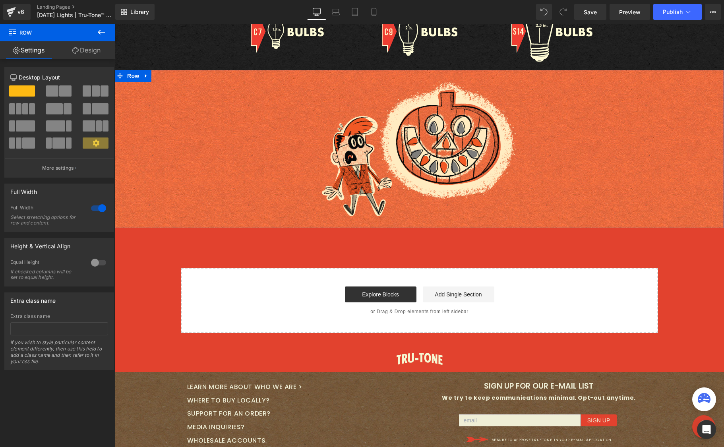
click at [95, 52] on link "Design" at bounding box center [87, 50] width 58 height 18
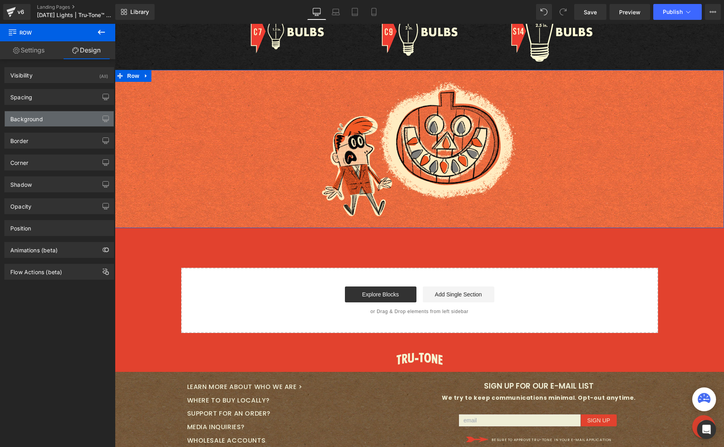
click at [57, 120] on div "Background" at bounding box center [59, 118] width 109 height 15
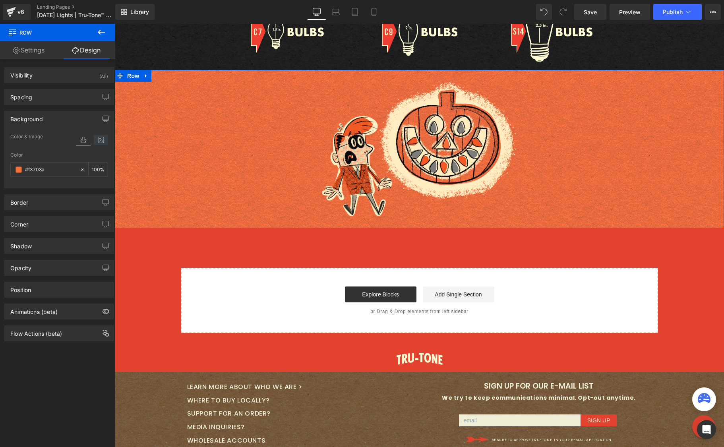
click at [96, 142] on icon at bounding box center [101, 140] width 14 height 10
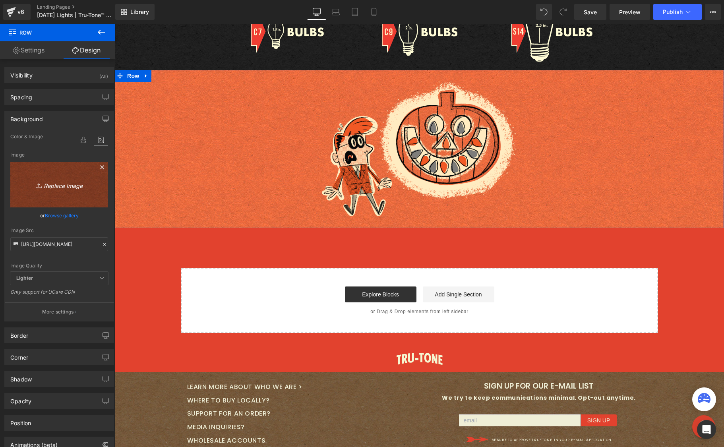
click at [100, 166] on icon at bounding box center [102, 167] width 10 height 10
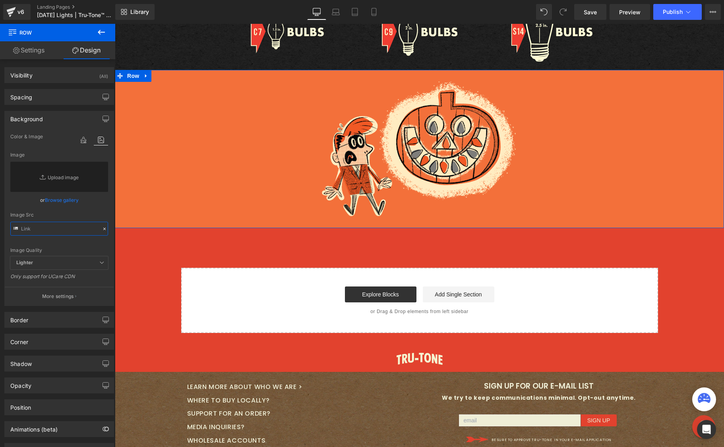
click at [79, 228] on input "text" at bounding box center [59, 229] width 98 height 14
paste input "[URL][DOMAIN_NAME]"
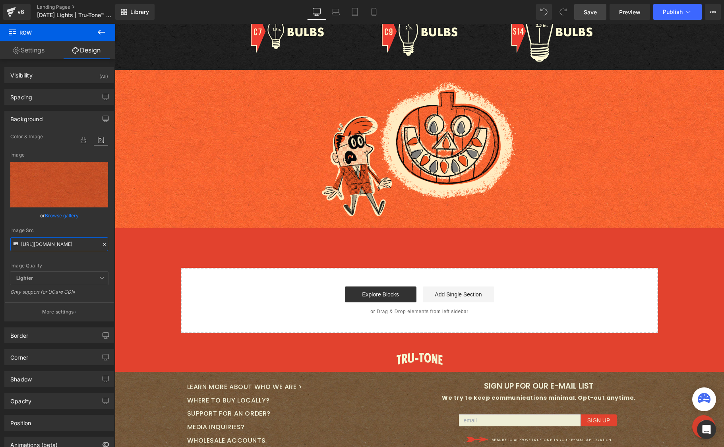
type input "[URL][DOMAIN_NAME]"
click at [595, 11] on span "Save" at bounding box center [590, 12] width 13 height 8
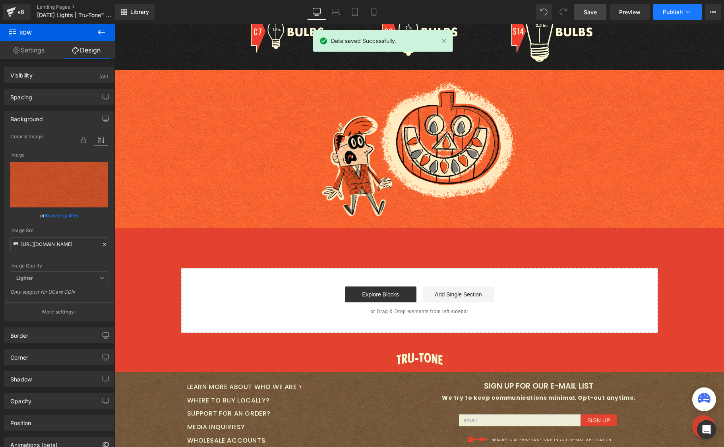
click at [675, 11] on span "Publish" at bounding box center [673, 12] width 20 height 6
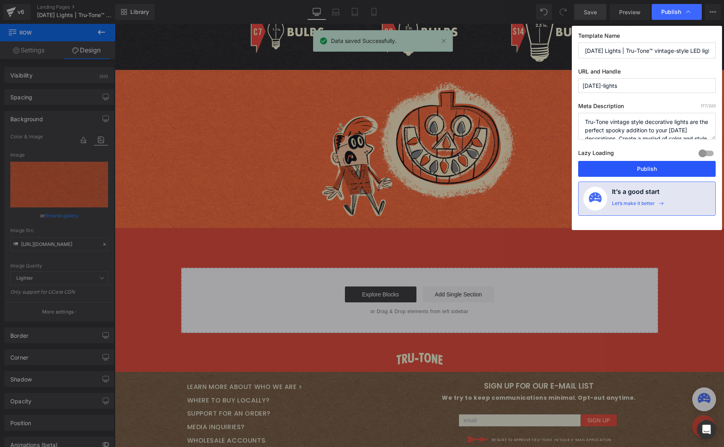
click at [659, 168] on button "Publish" at bounding box center [646, 169] width 137 height 16
